Goal: Transaction & Acquisition: Purchase product/service

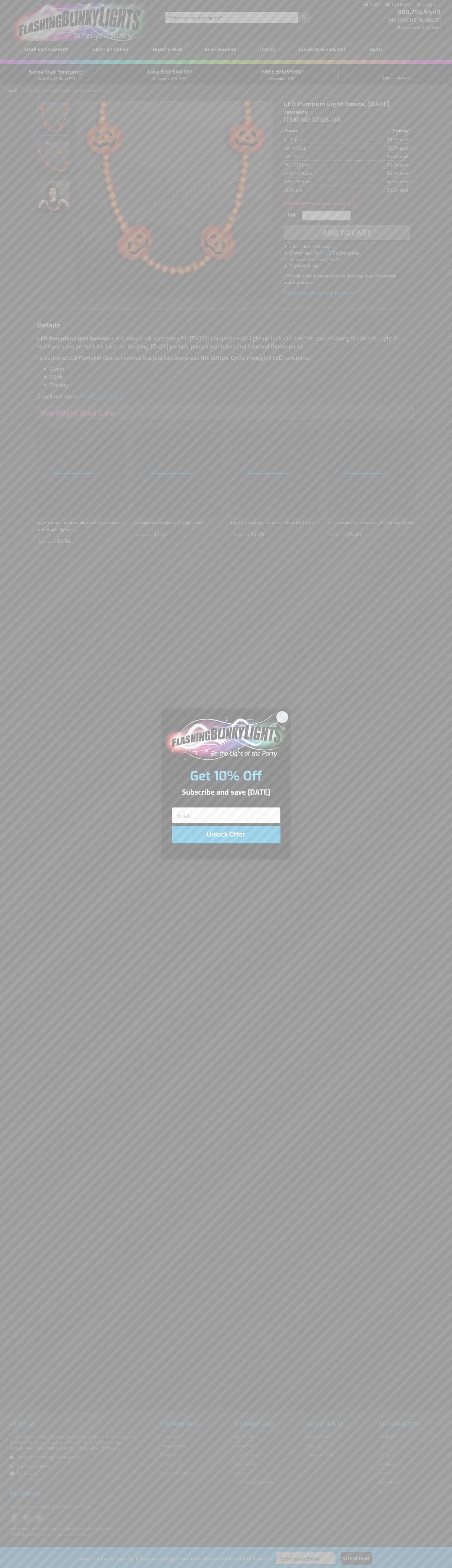
click at [282, 716] on icon "Close dialog" at bounding box center [281, 716] width 4 height 4
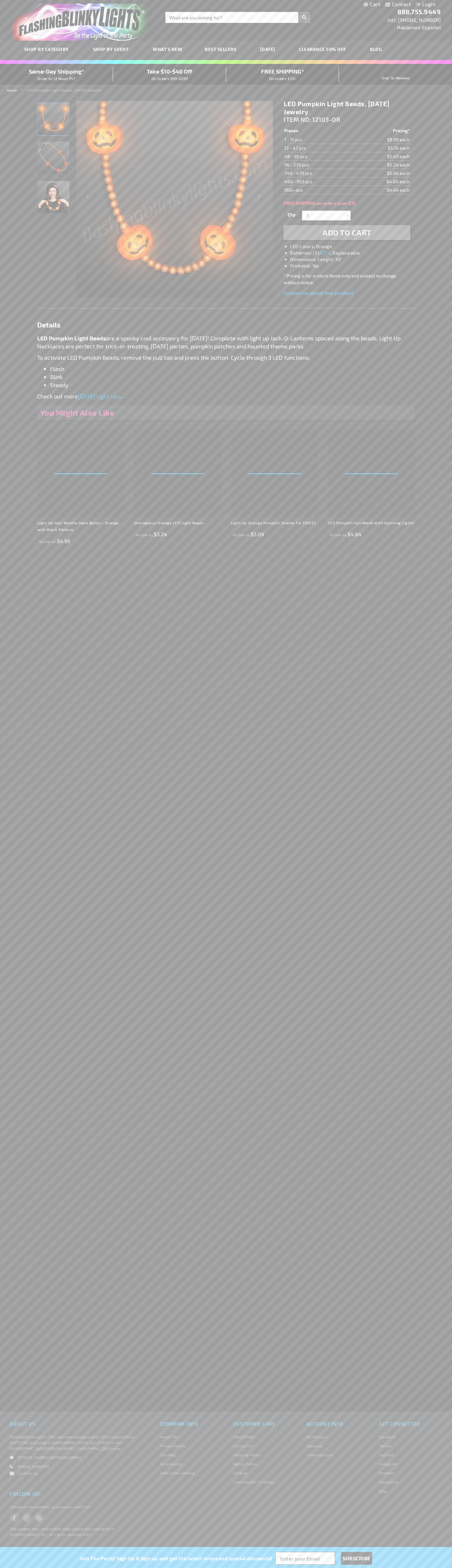
click at [353, 247] on li "LED Colors: Orange" at bounding box center [353, 247] width 126 height 7
click at [347, 233] on span "Add to Cart" at bounding box center [347, 232] width 49 height 9
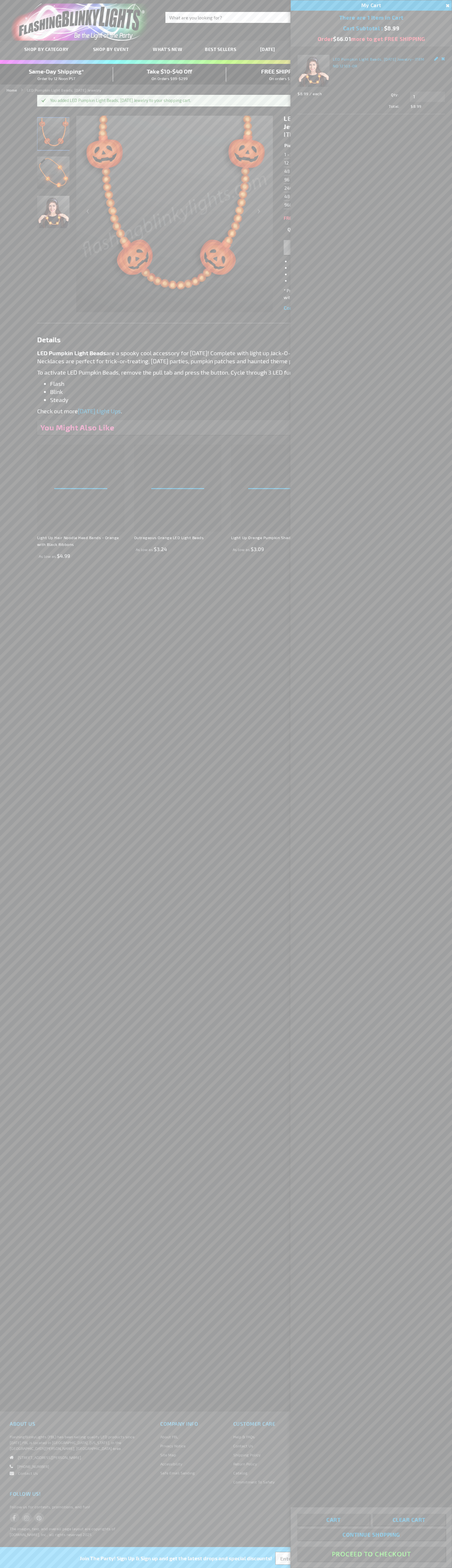
click at [371, 1554] on button "Proceed To Checkout" at bounding box center [371, 1554] width 148 height 15
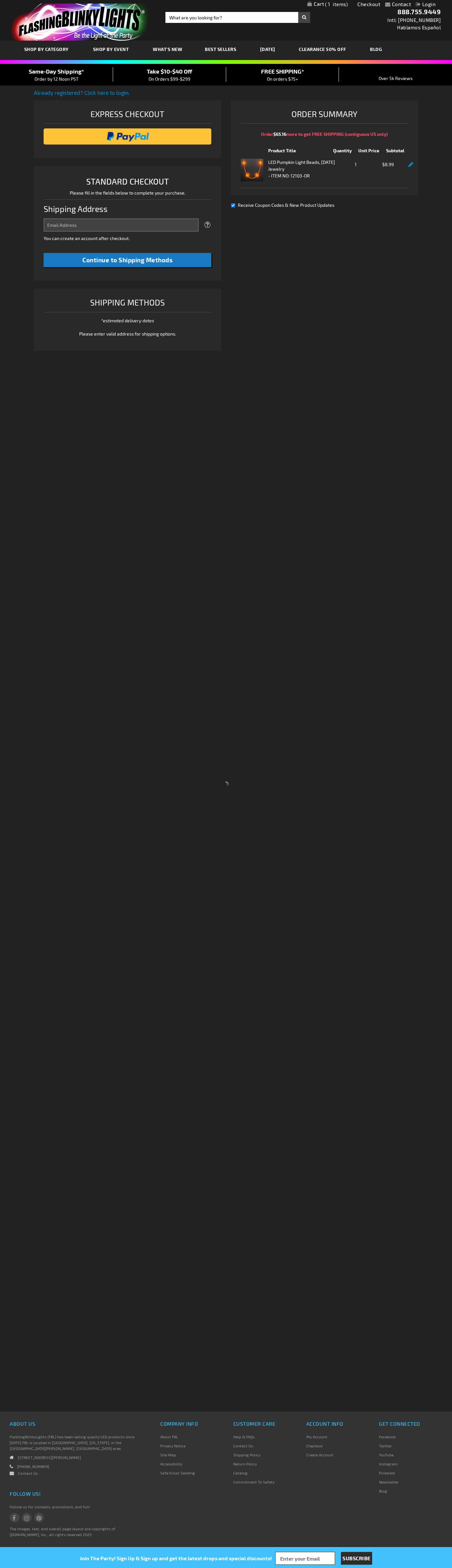
select select "US"
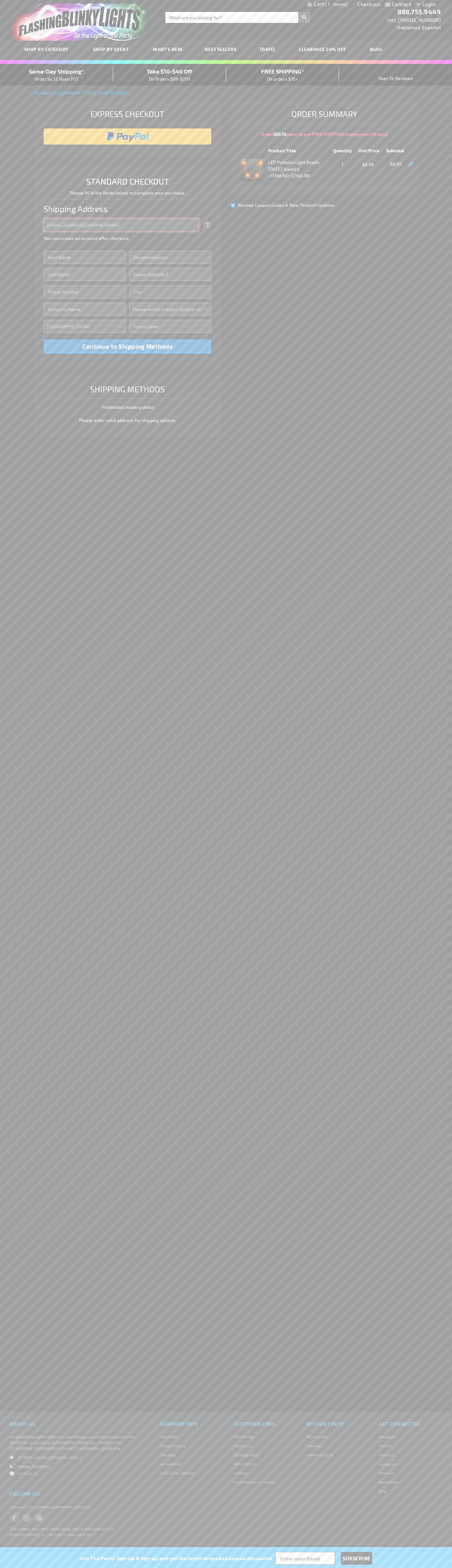
type input "johnsmith005@storebotmail.joonix.net"
type input "John"
type input "4021 Vernon Avenue"
type input "First floor"
type input "st. louis park"
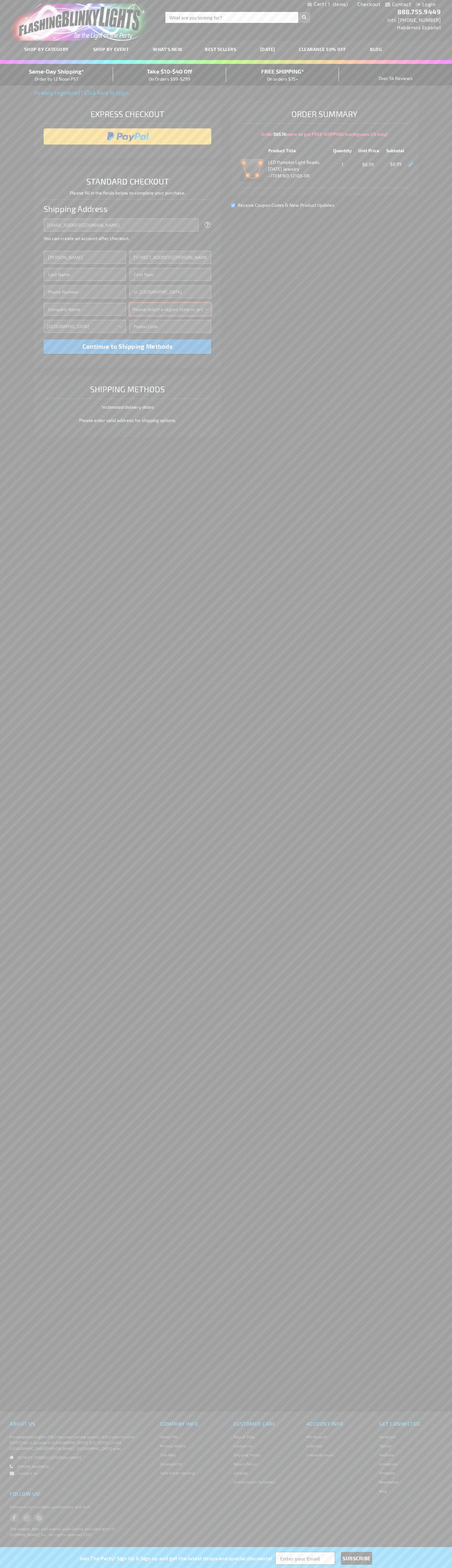
select select "34"
type input "55416"
type input "Smith"
type input "6502530000"
type input "John Smith"
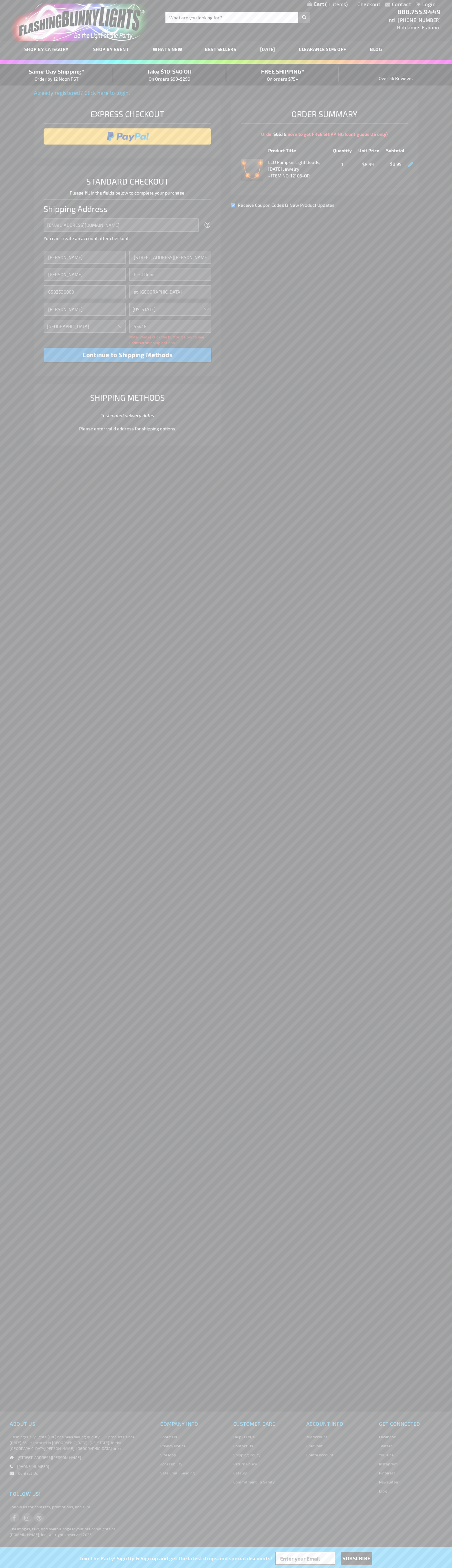
click at [57, 75] on div "Same-Day Shipping* Order by 12 Noon PST" at bounding box center [57, 74] width 113 height 15
click at [127, 136] on input "image" at bounding box center [127, 136] width 161 height 13
